Goal: Check status: Check status

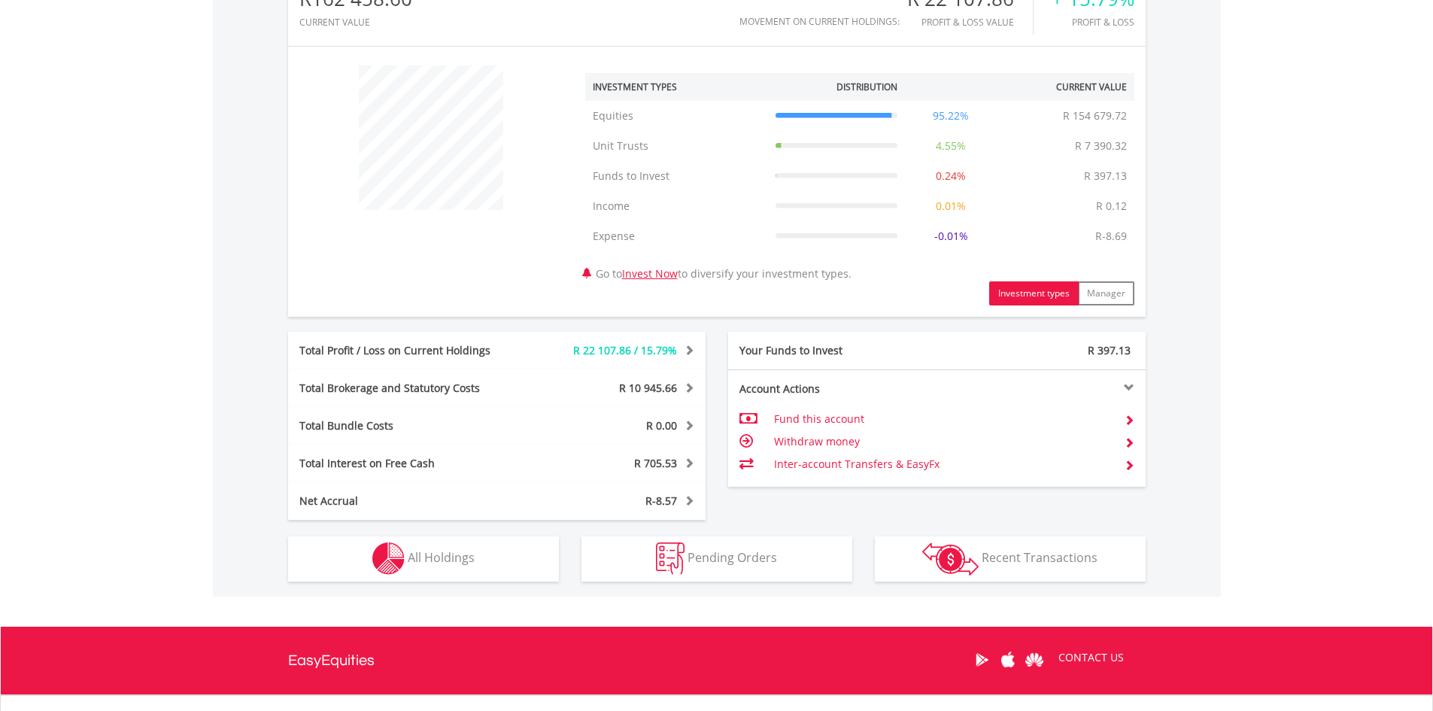
scroll to position [517, 0]
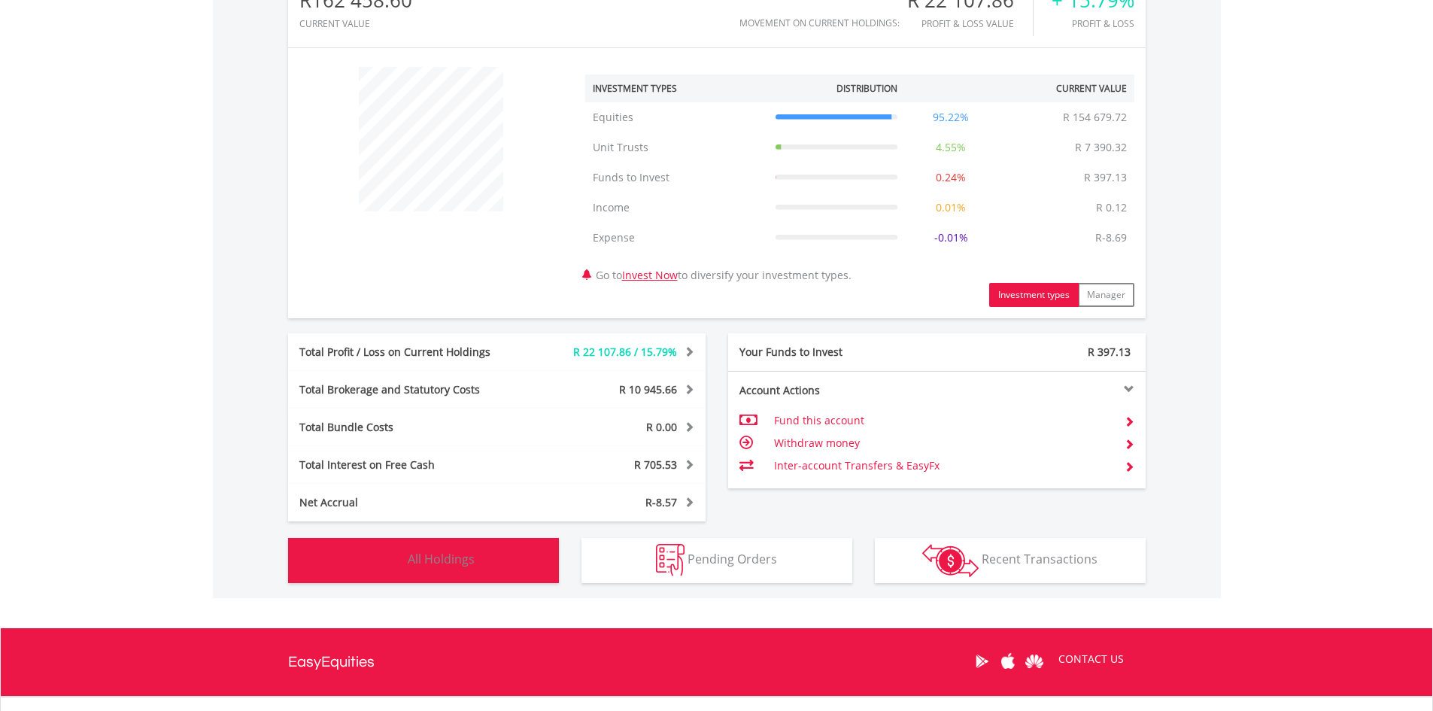
click at [481, 571] on button "Holdings All Holdings" at bounding box center [423, 560] width 271 height 45
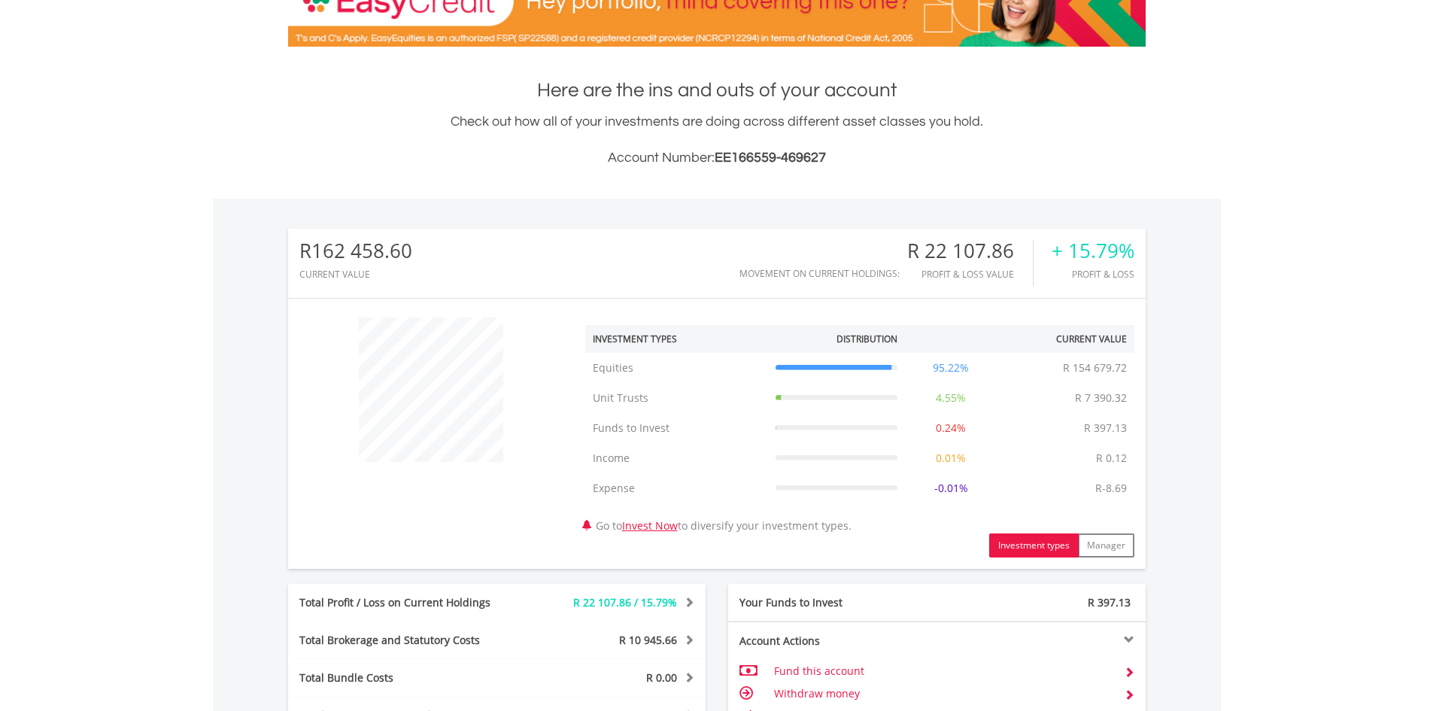
scroll to position [0, 0]
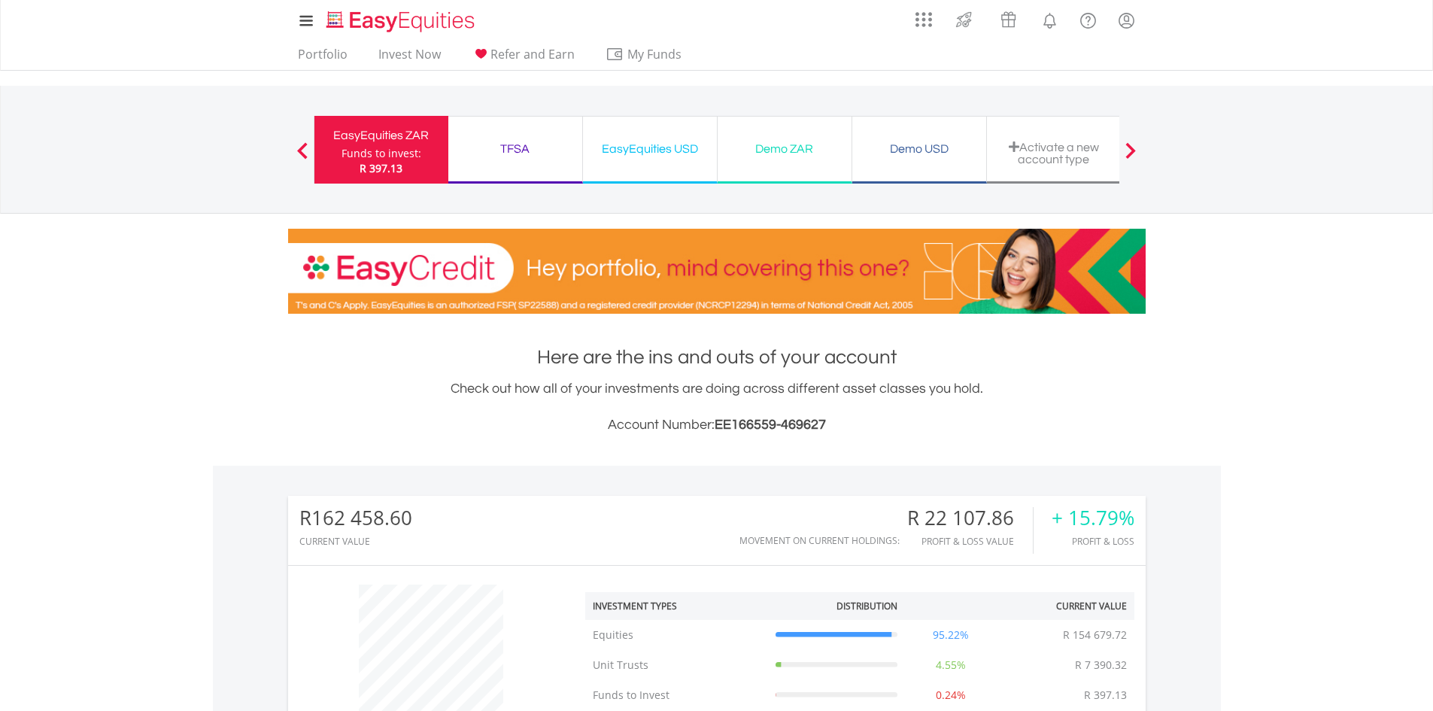
click at [666, 153] on div "EasyEquities USD" at bounding box center [650, 148] width 116 height 21
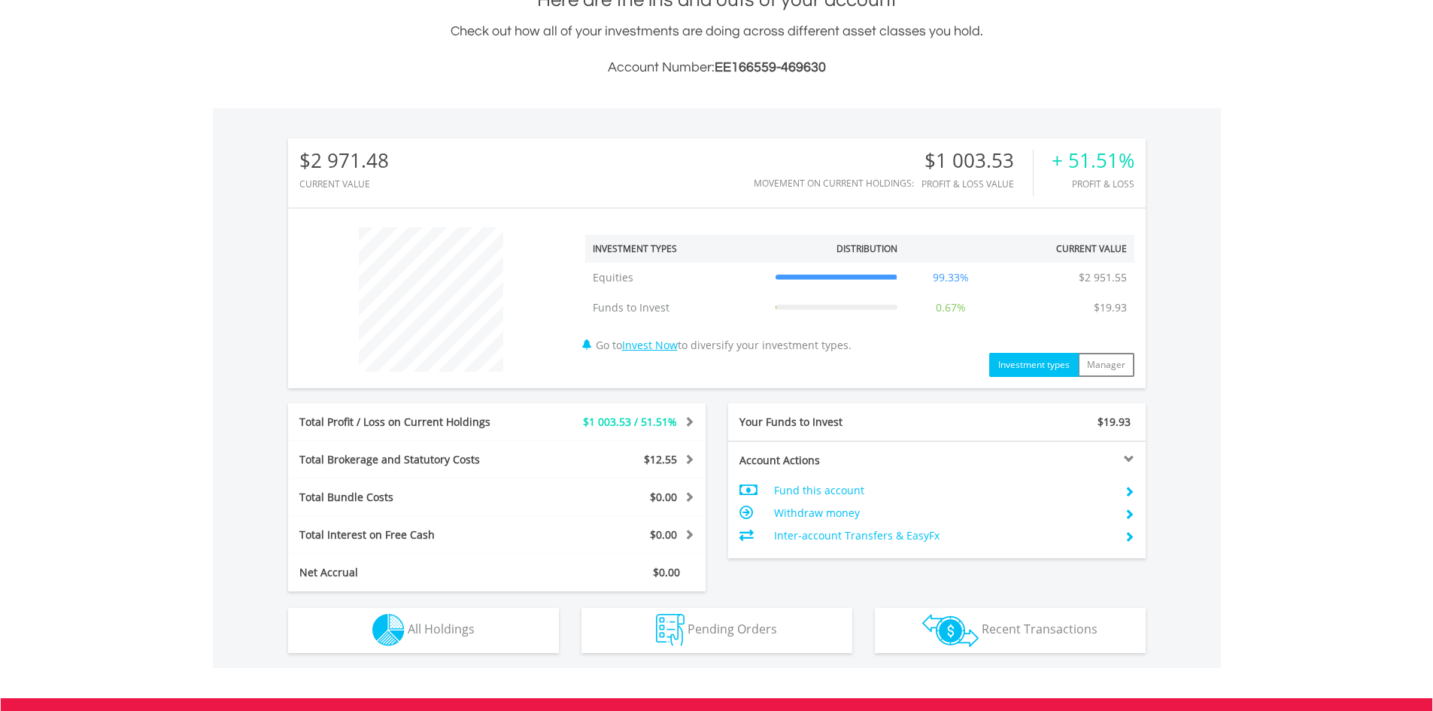
scroll to position [374, 0]
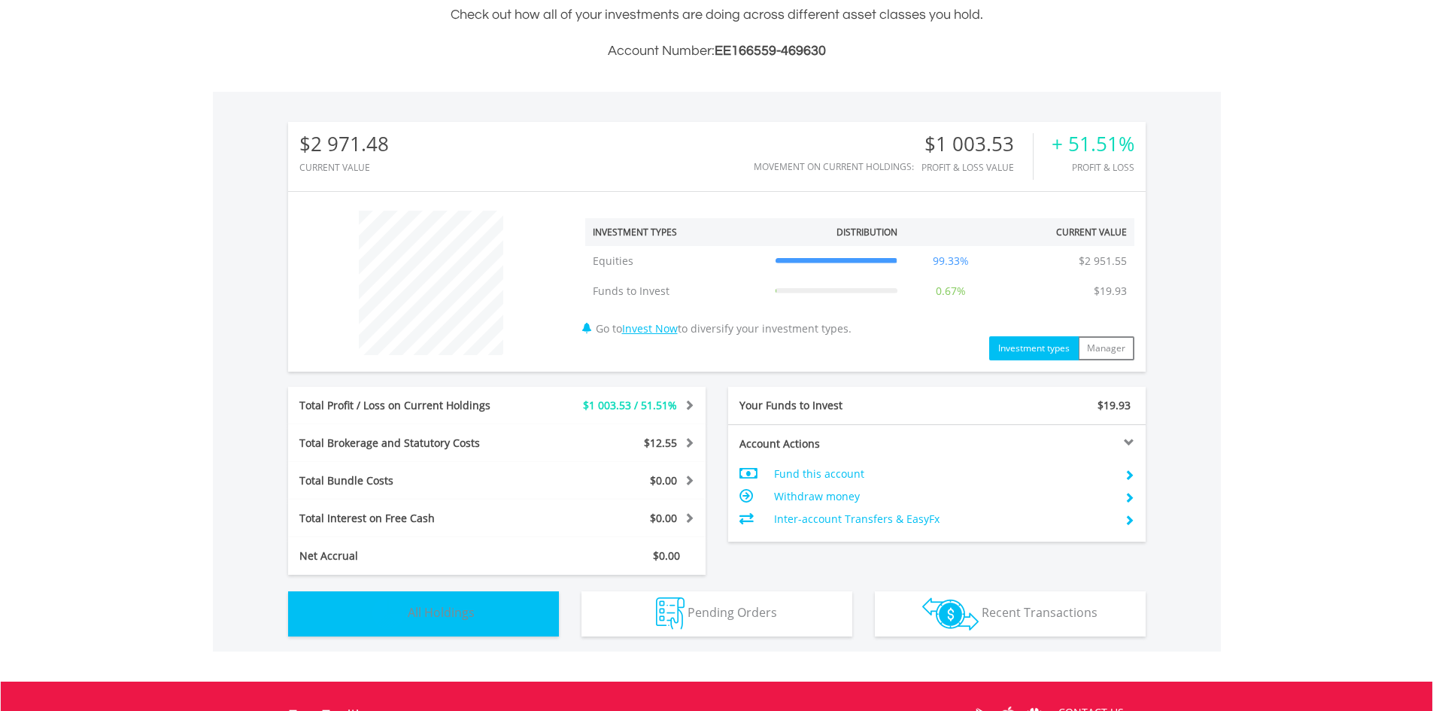
click at [499, 599] on button "Holdings All Holdings" at bounding box center [423, 613] width 271 height 45
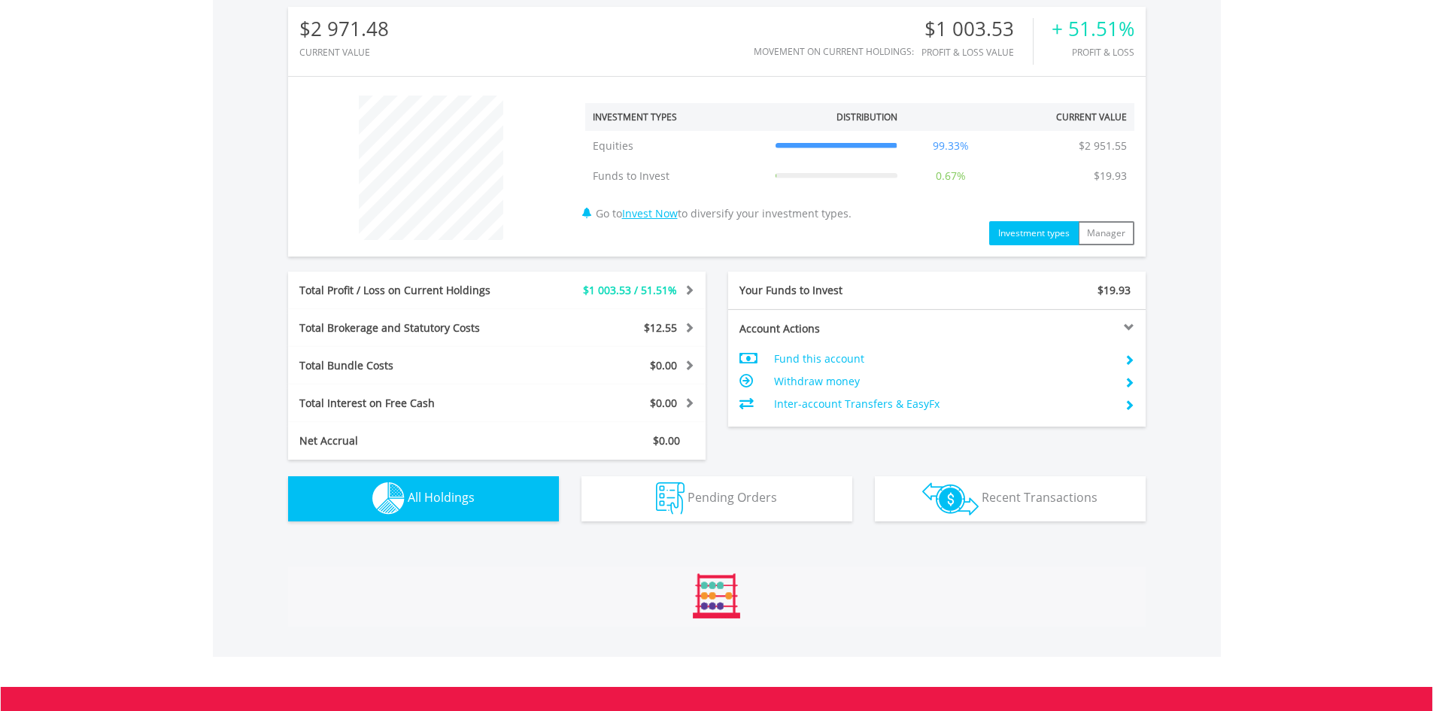
scroll to position [1012, 0]
